Goal: Transaction & Acquisition: Purchase product/service

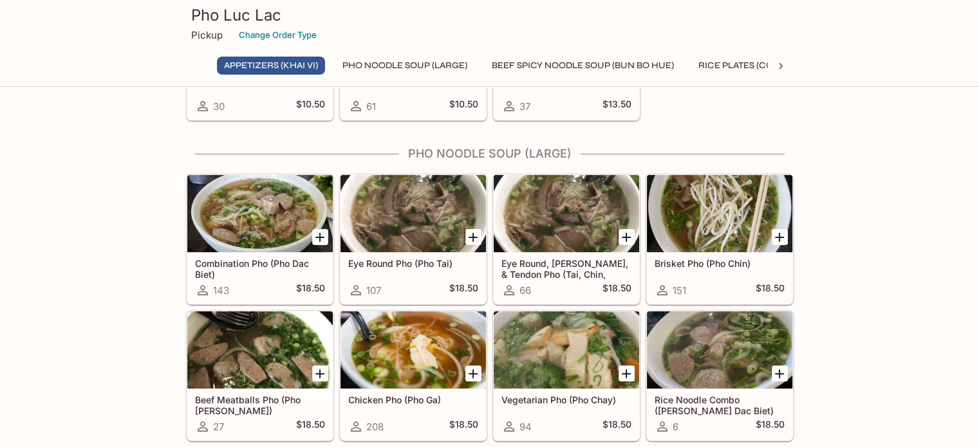
scroll to position [322, 0]
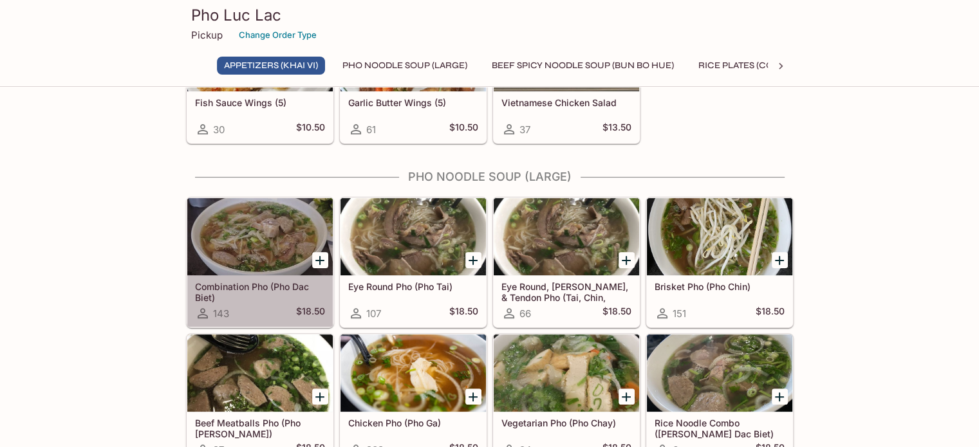
click at [253, 250] on div at bounding box center [259, 236] width 145 height 77
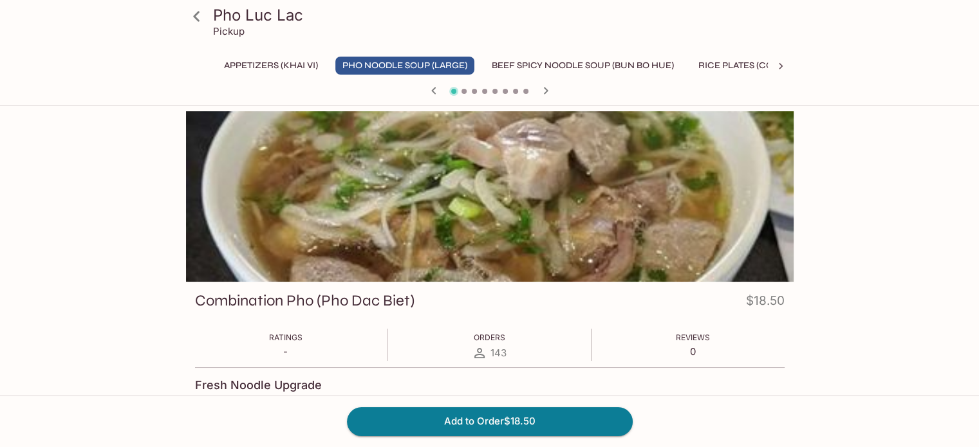
click at [551, 93] on icon "button" at bounding box center [545, 90] width 15 height 15
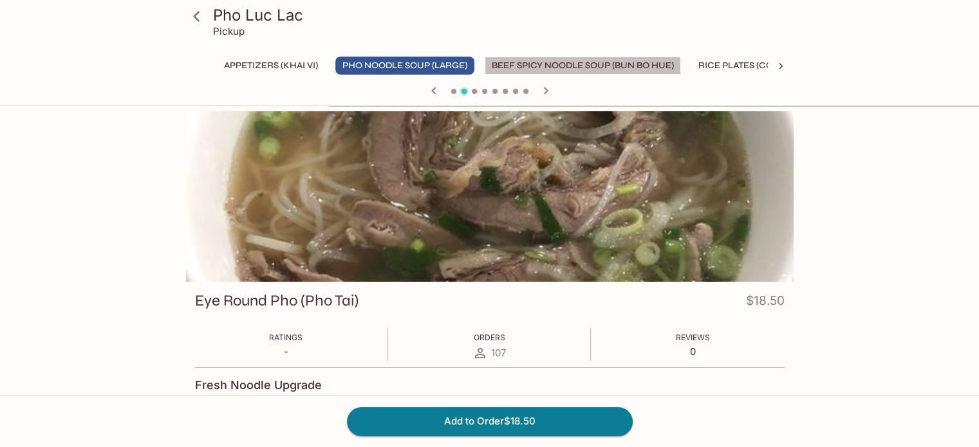
click at [560, 60] on button "Beef Spicy Noodle Soup (Bun Bo Hue)" at bounding box center [583, 66] width 196 height 18
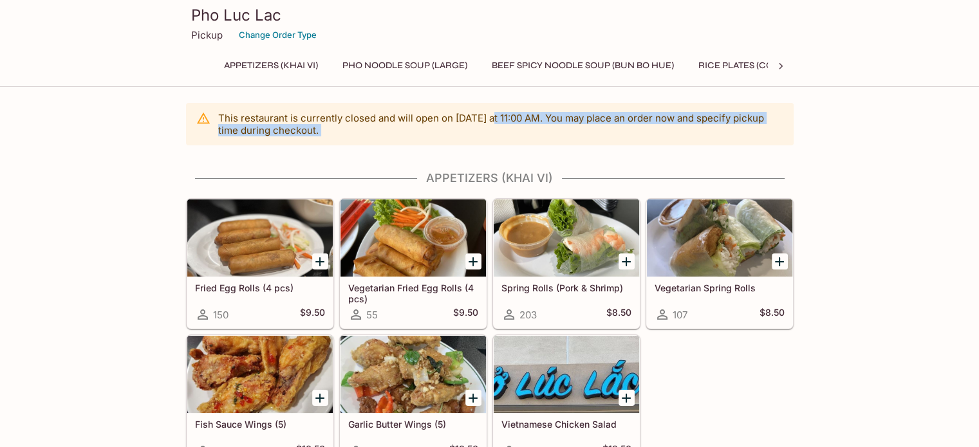
drag, startPoint x: 499, startPoint y: 117, endPoint x: 553, endPoint y: 159, distance: 68.3
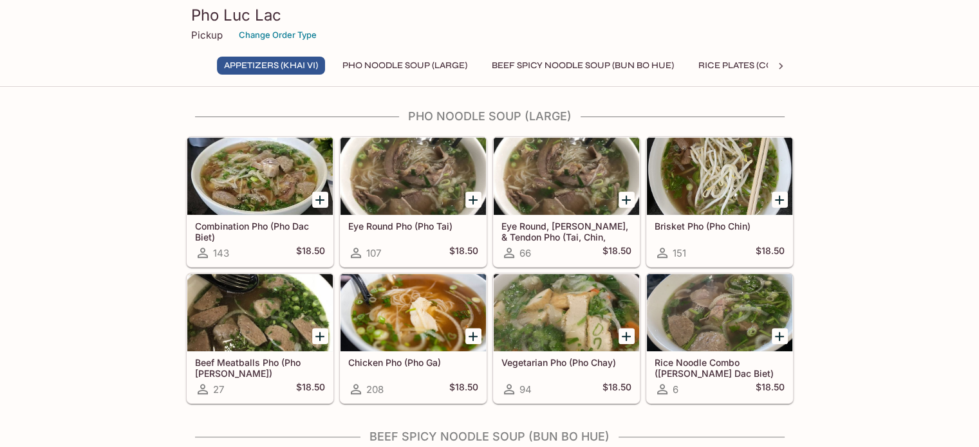
scroll to position [386, 0]
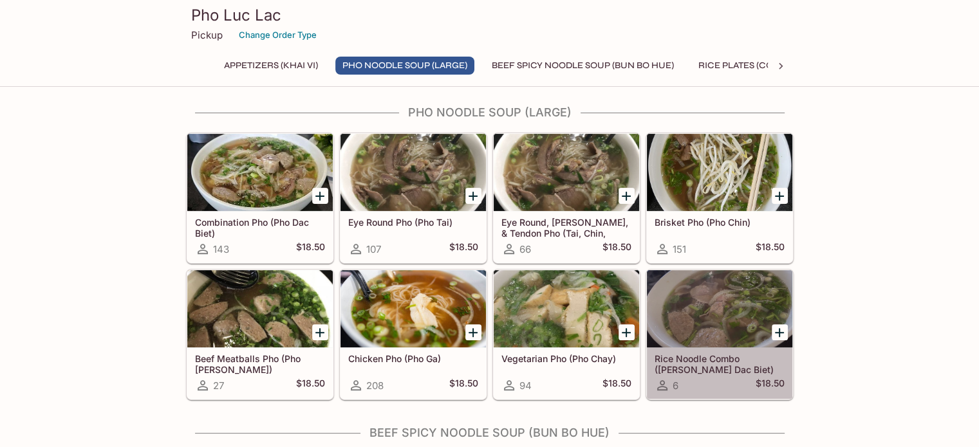
click at [716, 316] on div at bounding box center [719, 308] width 145 height 77
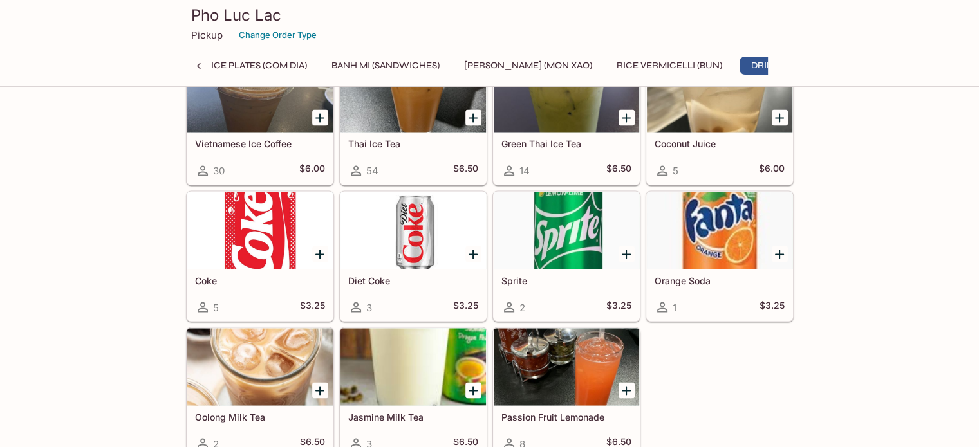
scroll to position [2254, 0]
